Goal: Navigation & Orientation: Find specific page/section

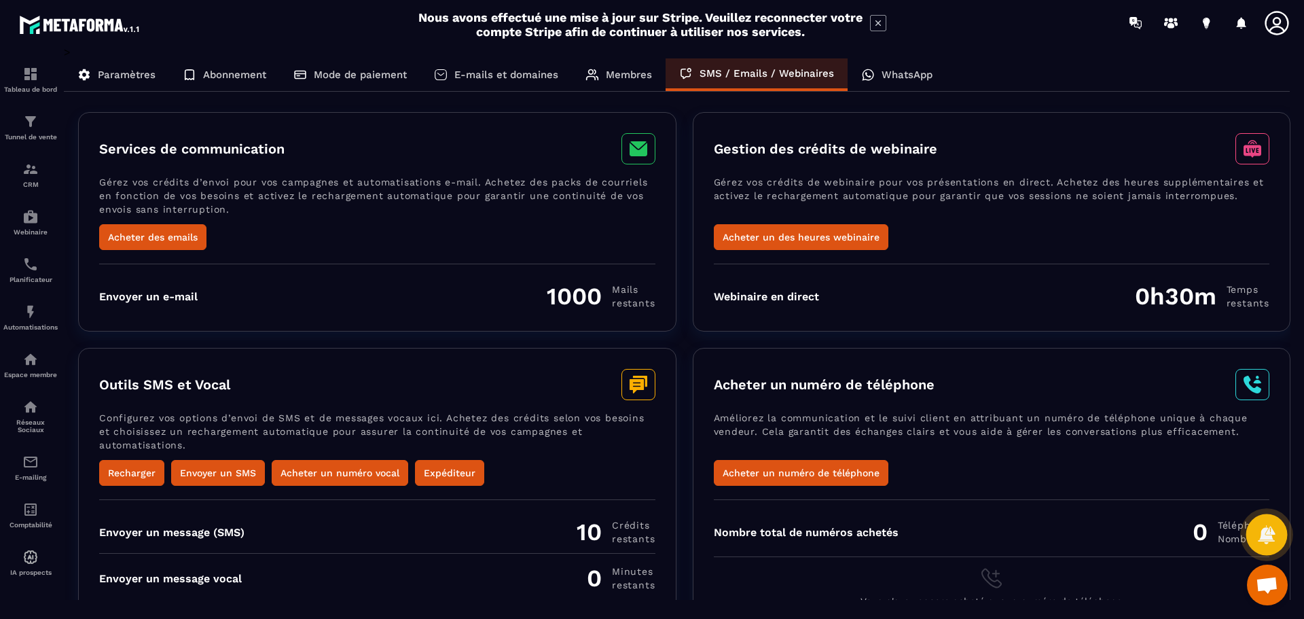
click at [1263, 534] on icon at bounding box center [1266, 534] width 17 height 18
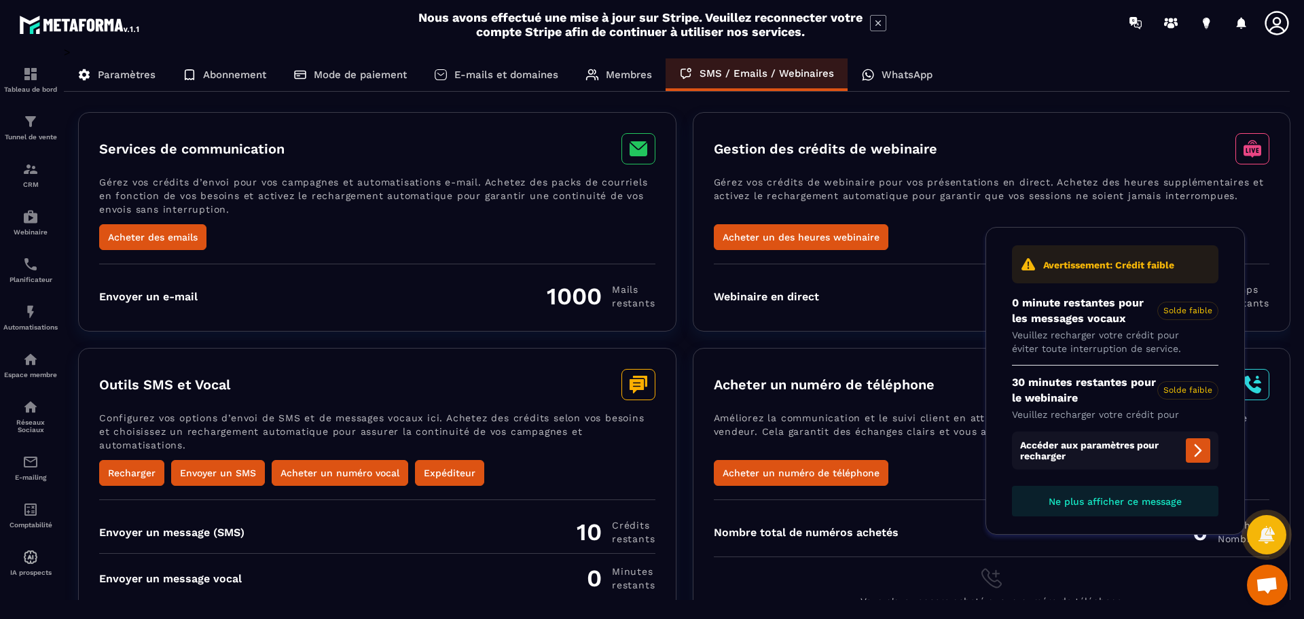
click at [1258, 587] on span "Ouvrir le chat" at bounding box center [1267, 586] width 22 height 19
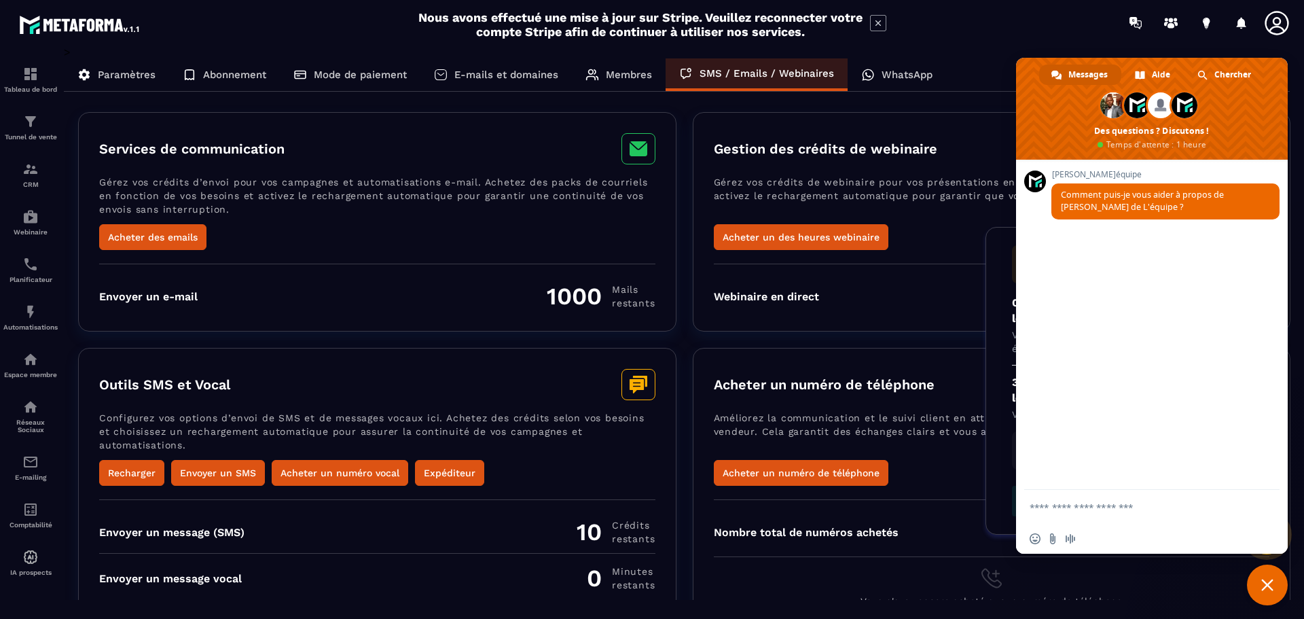
click at [1269, 581] on span "Fermer le chat" at bounding box center [1267, 585] width 12 height 12
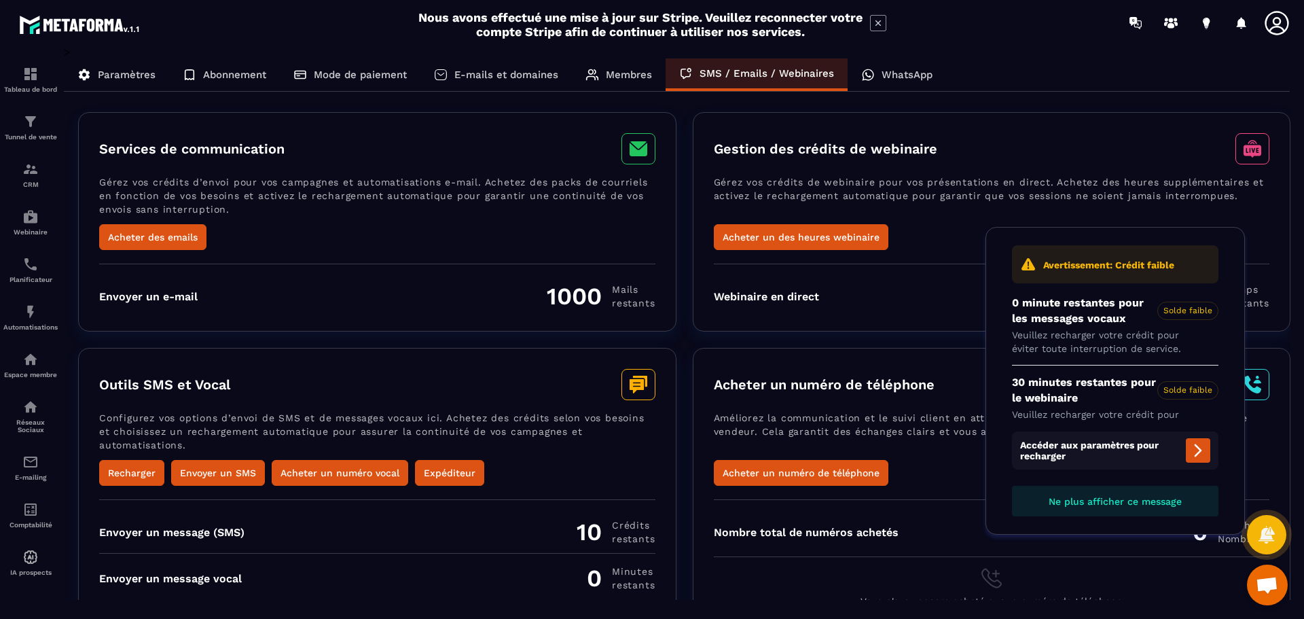
click at [1132, 565] on div "Vous n'avez encore acheté aucun numéro de téléphone" at bounding box center [992, 581] width 556 height 50
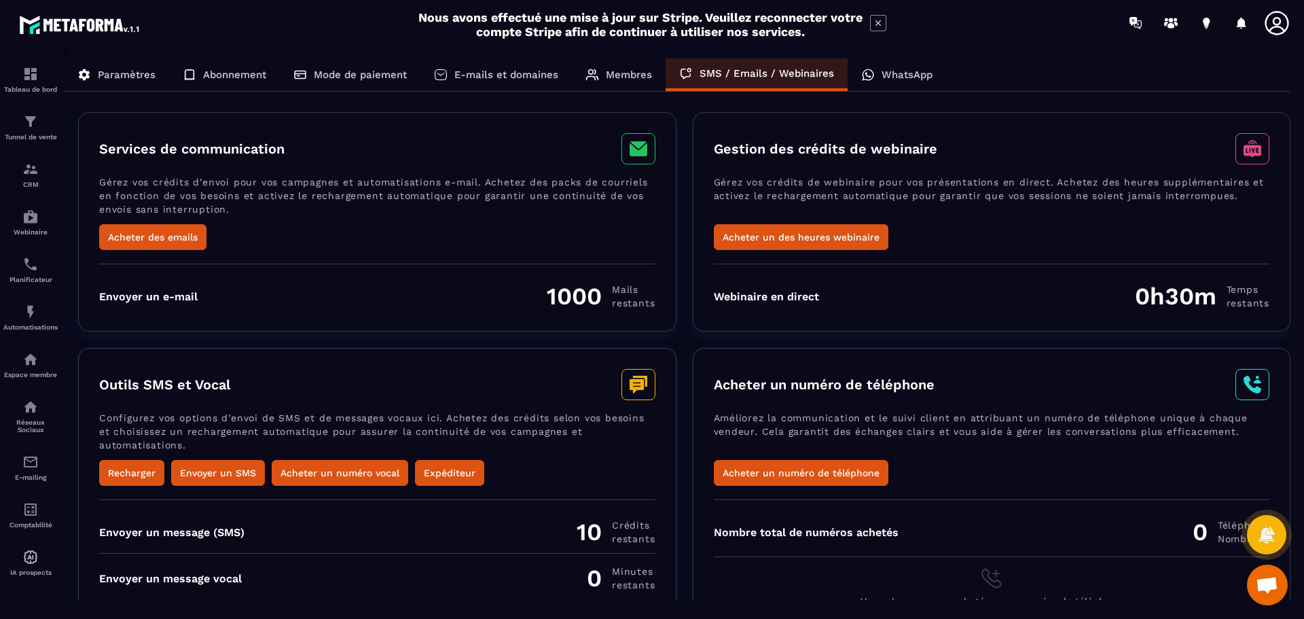
click at [911, 71] on p "WhatsApp" at bounding box center [907, 75] width 51 height 12
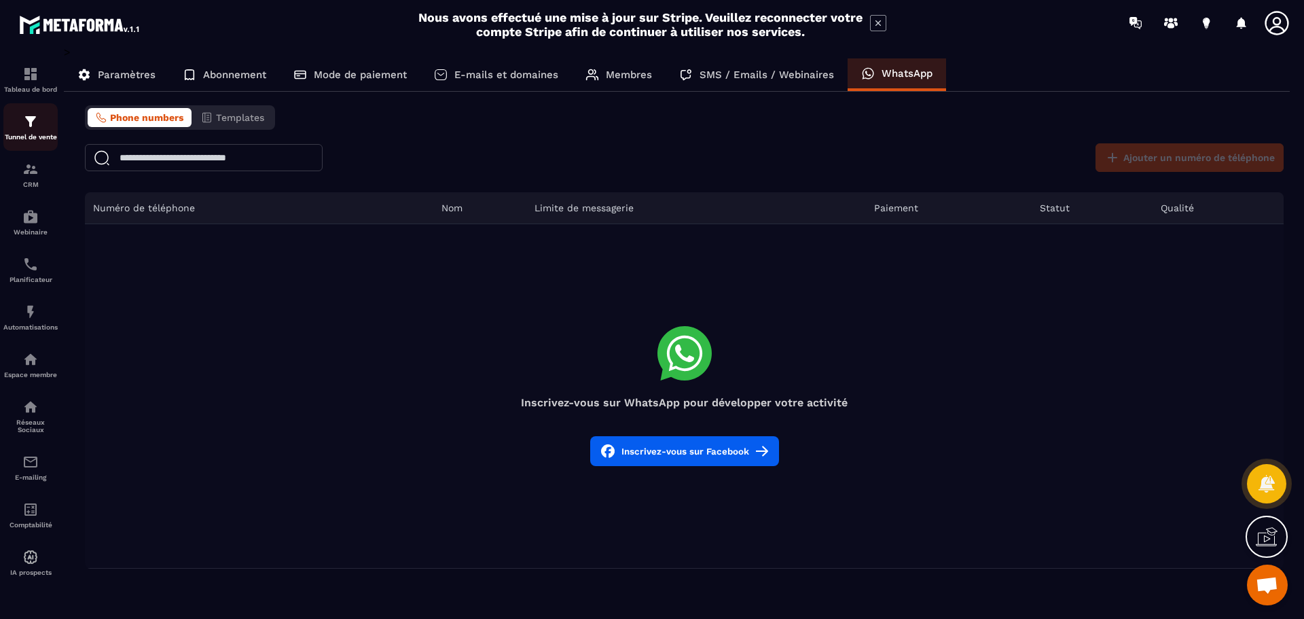
click at [30, 127] on img at bounding box center [30, 121] width 16 height 16
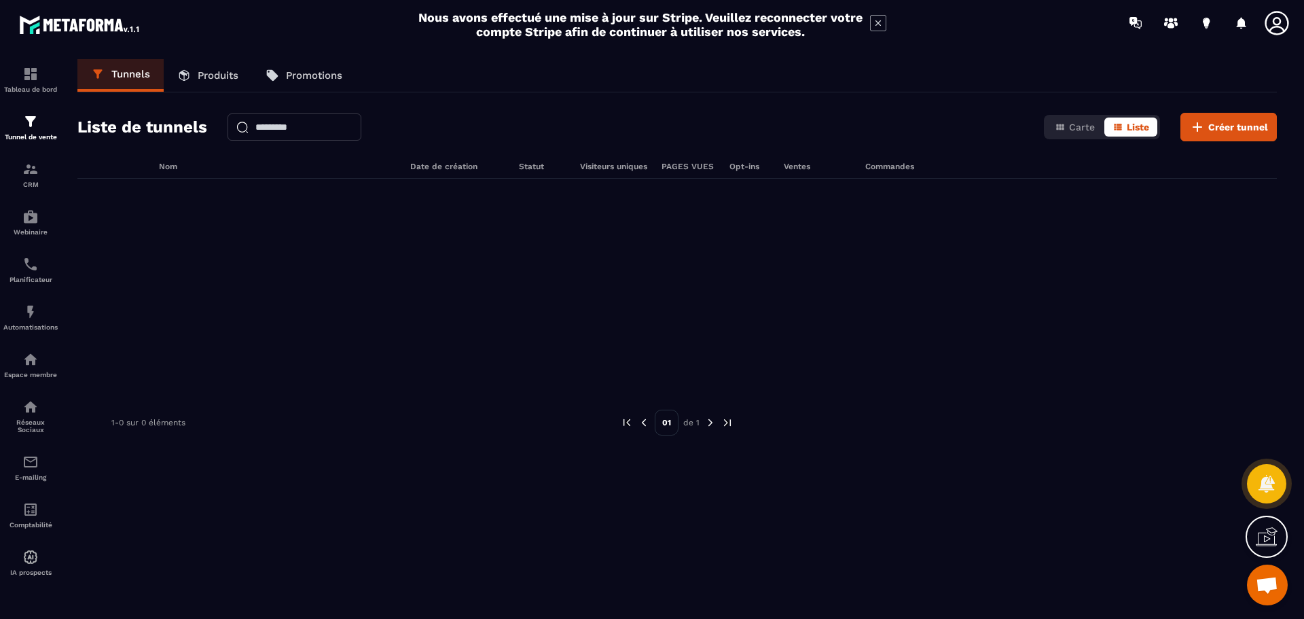
click at [227, 75] on p "Produits" at bounding box center [218, 75] width 41 height 12
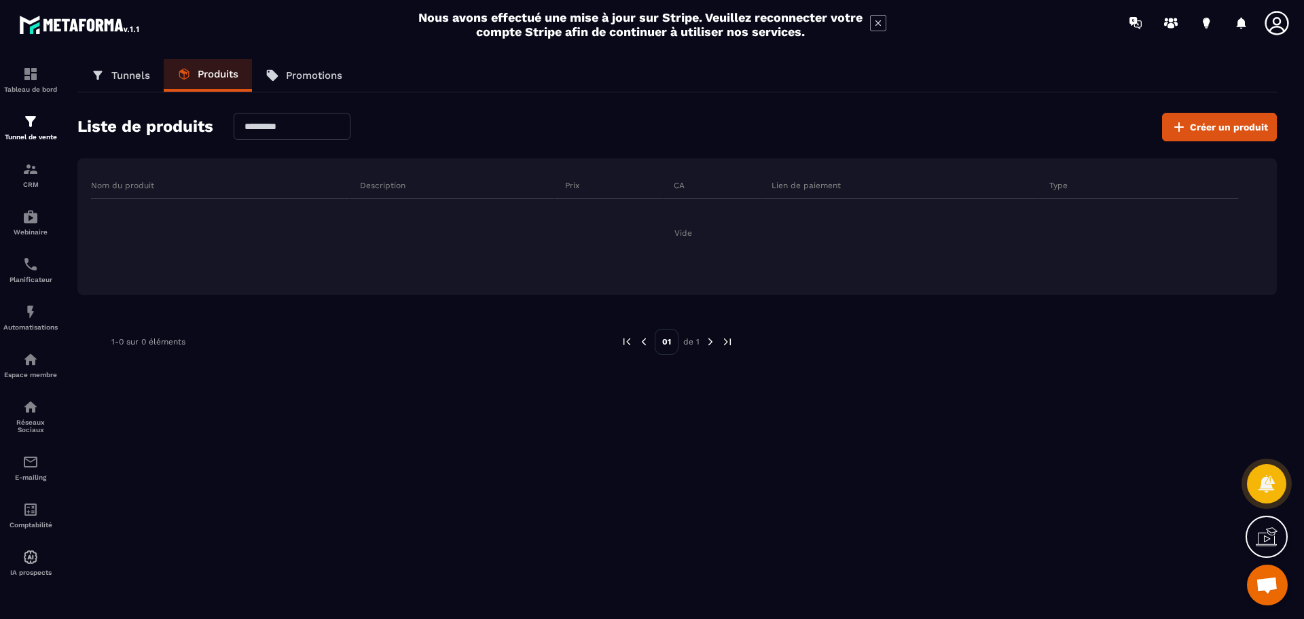
click at [303, 74] on p "Promotions" at bounding box center [314, 75] width 56 height 12
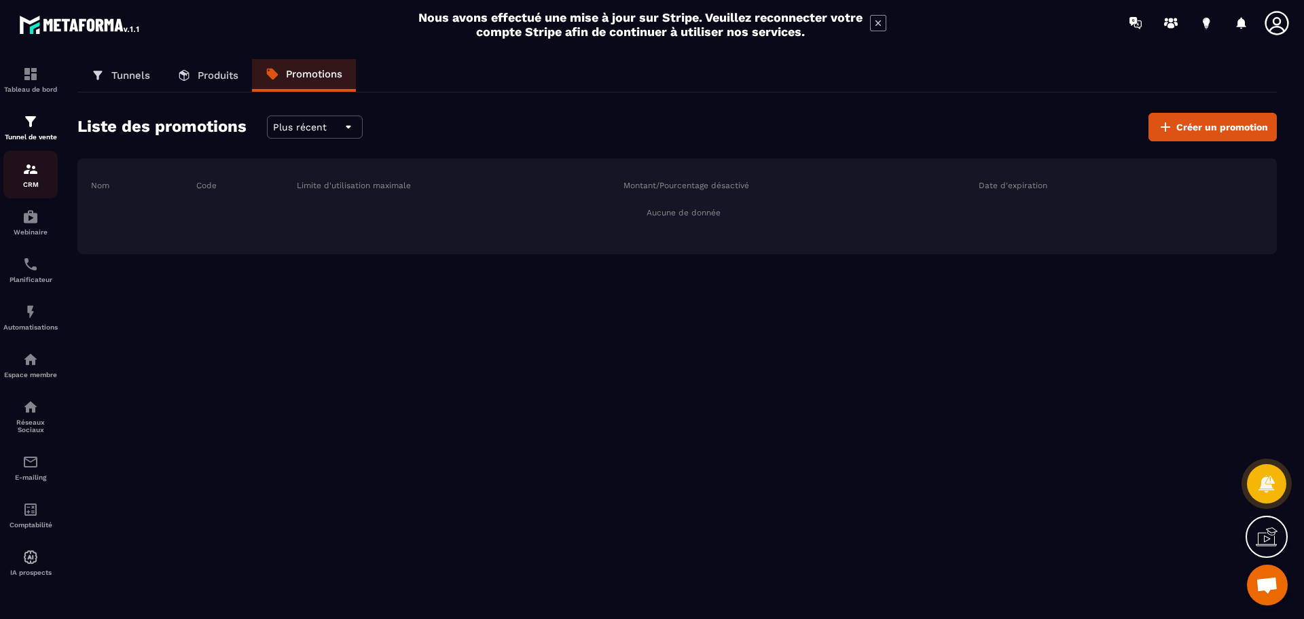
click at [32, 176] on img at bounding box center [30, 169] width 16 height 16
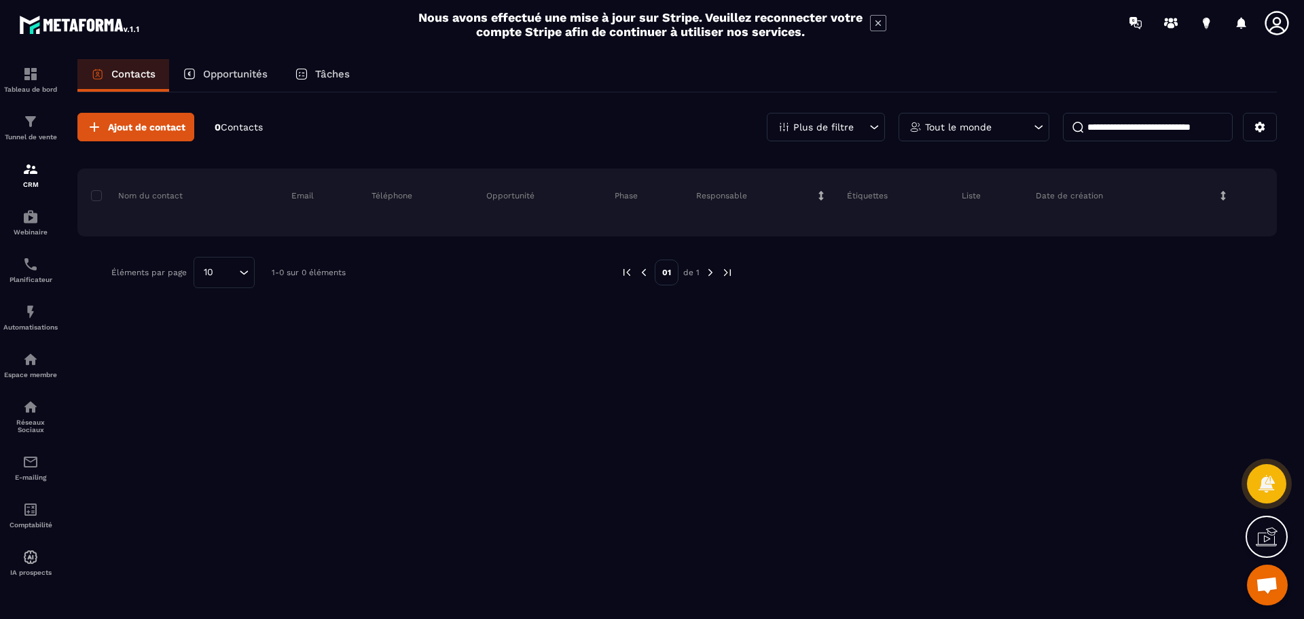
click at [232, 74] on p "Opportunités" at bounding box center [235, 74] width 65 height 12
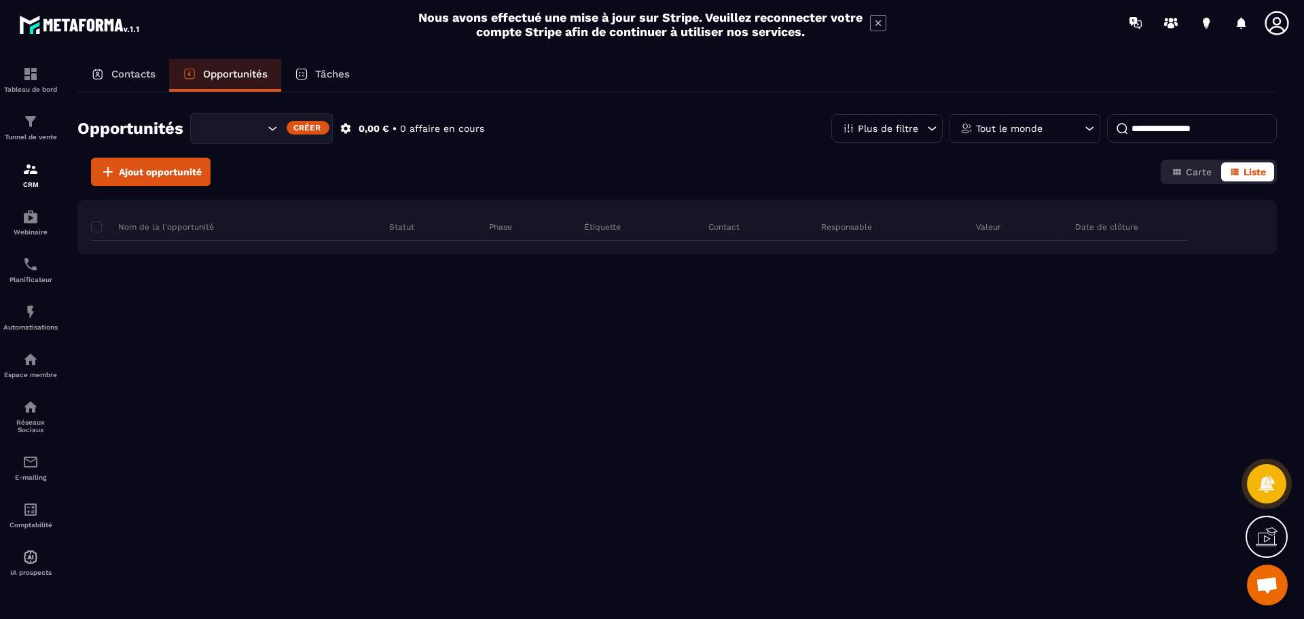
click at [335, 70] on p "Tâches" at bounding box center [332, 74] width 35 height 12
